Goal: Information Seeking & Learning: Learn about a topic

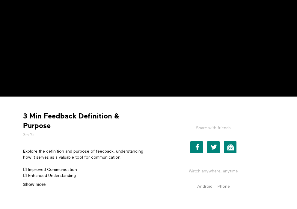
scroll to position [120, 0]
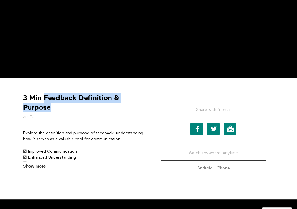
drag, startPoint x: 44, startPoint y: 99, endPoint x: 58, endPoint y: 111, distance: 18.7
click at [58, 111] on strong "3 Min Feedback Definition & Purpose" at bounding box center [83, 102] width 121 height 19
copy strong "Feedback Definition & Purpose"
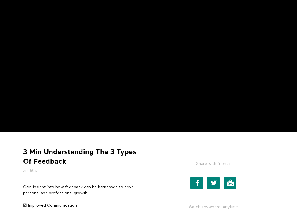
scroll to position [135, 0]
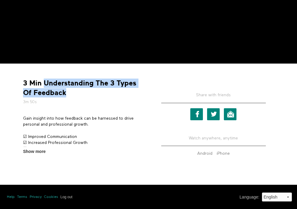
drag, startPoint x: 69, startPoint y: 92, endPoint x: 43, endPoint y: 82, distance: 27.6
click at [43, 82] on strong "3 Min Understanding The 3 Types Of Feedback" at bounding box center [83, 88] width 121 height 19
copy strong "Understanding The 3 Types Of Feedback"
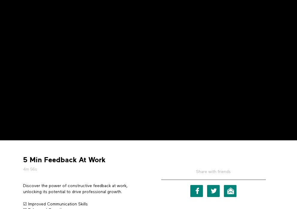
scroll to position [108, 0]
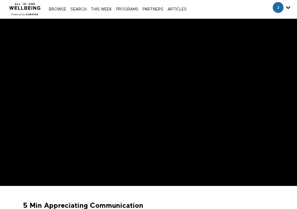
scroll to position [11, 0]
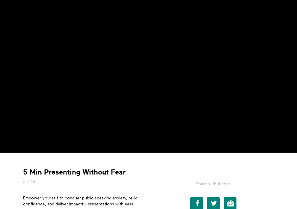
scroll to position [54, 0]
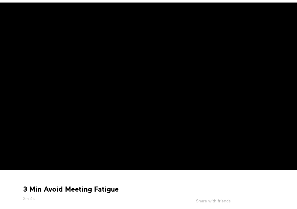
scroll to position [67, 0]
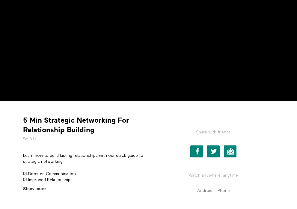
scroll to position [61, 0]
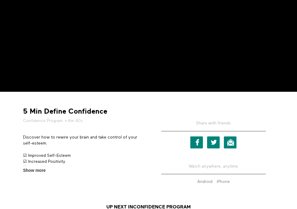
scroll to position [115, 0]
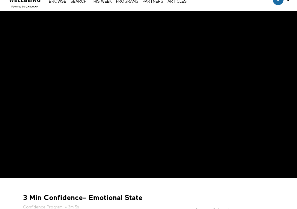
scroll to position [63, 0]
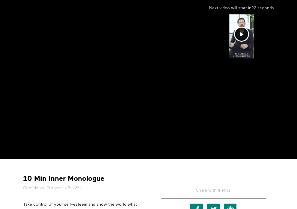
scroll to position [91, 0]
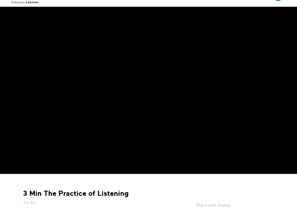
scroll to position [63, 0]
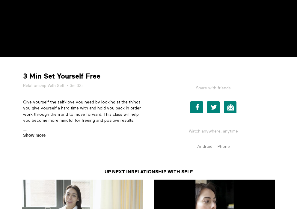
scroll to position [153, 0]
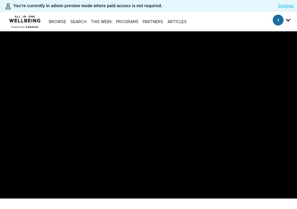
scroll to position [54, 0]
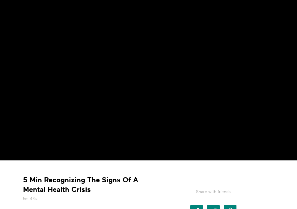
scroll to position [46, 0]
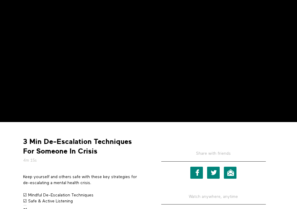
scroll to position [131, 0]
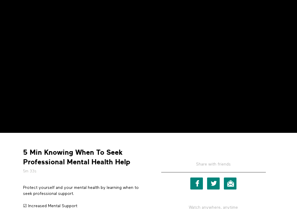
scroll to position [73, 0]
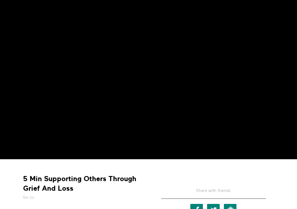
scroll to position [105, 0]
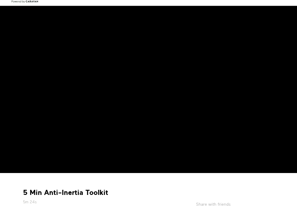
scroll to position [64, 0]
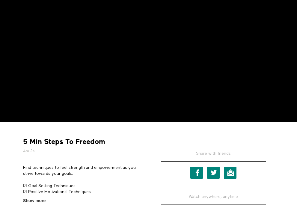
scroll to position [78, 0]
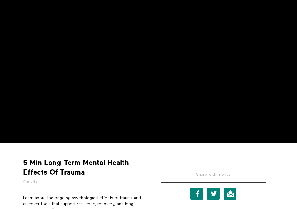
scroll to position [64, 0]
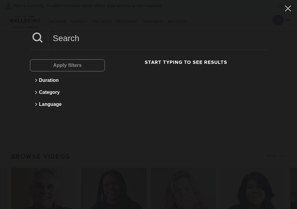
click at [100, 45] on input at bounding box center [157, 38] width 219 height 16
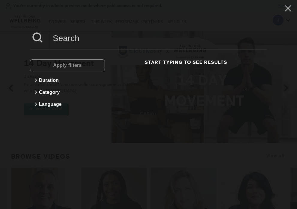
paste input "Breaking The Mental Health Stigma"
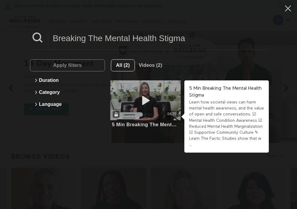
type input "Breaking The Mental Health Stigma"
click at [157, 99] on div "04:31" at bounding box center [145, 100] width 71 height 40
